Goal: Task Accomplishment & Management: Manage account settings

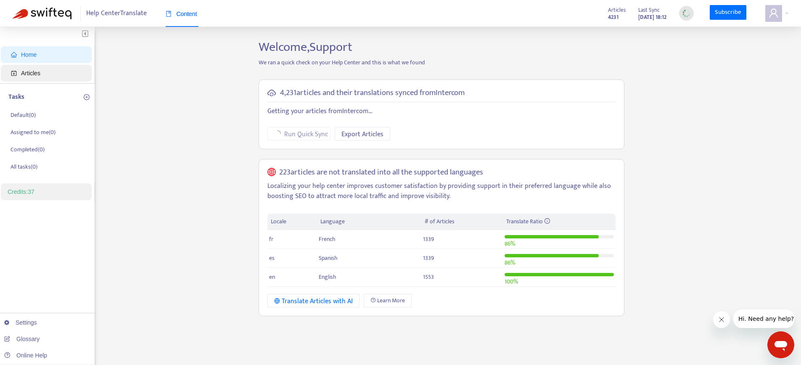
click at [36, 71] on span "Articles" at bounding box center [30, 73] width 19 height 7
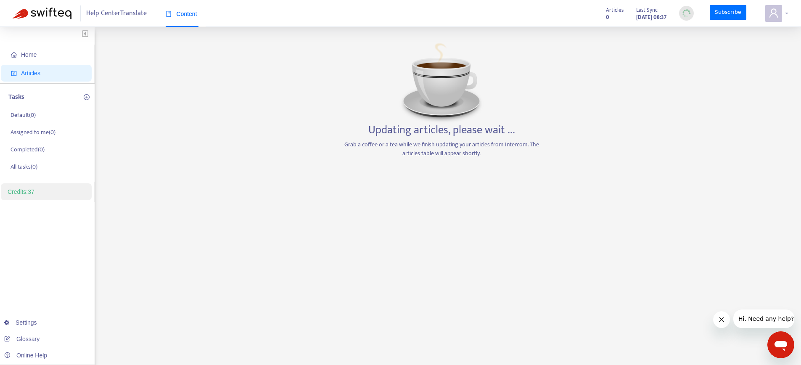
click at [780, 18] on span at bounding box center [773, 13] width 17 height 17
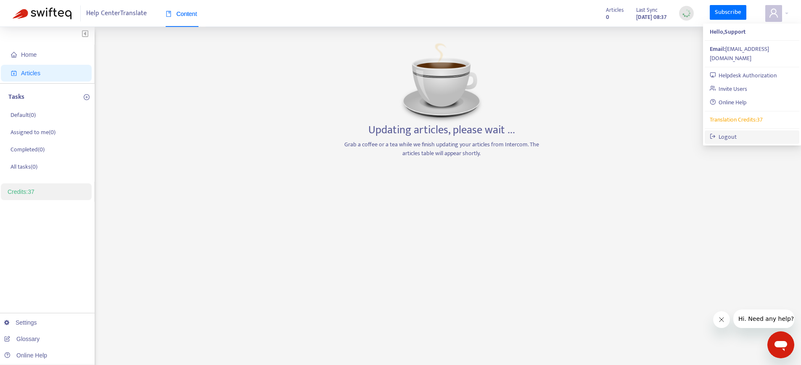
click at [722, 132] on link "Logout" at bounding box center [723, 137] width 27 height 10
